Goal: Task Accomplishment & Management: Use online tool/utility

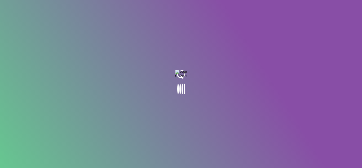
click at [116, 96] on body at bounding box center [181, 84] width 362 height 168
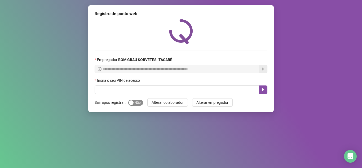
click at [139, 103] on span "Sim Não" at bounding box center [135, 103] width 15 height 6
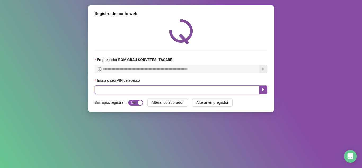
click at [139, 86] on input "text" at bounding box center [176, 89] width 164 height 8
type input "*****"
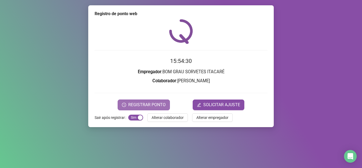
click at [160, 101] on span "REGISTRAR PONTO" at bounding box center [146, 104] width 37 height 6
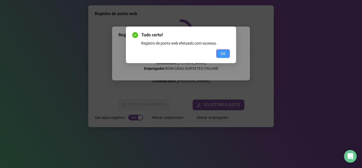
click at [222, 51] on span "OK" at bounding box center [222, 54] width 5 height 6
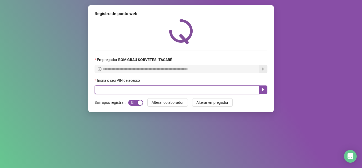
click at [166, 93] on input "text" at bounding box center [176, 89] width 164 height 8
type input "*****"
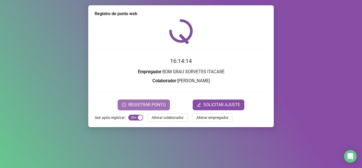
click at [140, 100] on button "REGISTRAR PONTO" at bounding box center [144, 104] width 52 height 11
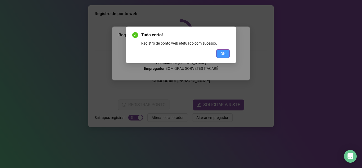
drag, startPoint x: 222, startPoint y: 48, endPoint x: 220, endPoint y: 52, distance: 4.6
click at [220, 52] on div "Tudo certo! Registro de ponto web efetuado com sucesso. OK" at bounding box center [180, 45] width 97 height 26
click at [220, 52] on button "OK" at bounding box center [222, 53] width 13 height 8
